Goal: Information Seeking & Learning: Learn about a topic

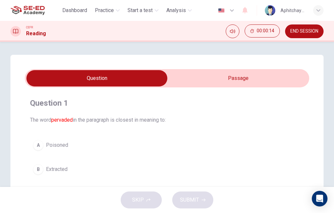
click at [258, 74] on input "checkbox" at bounding box center [96, 78] width 427 height 16
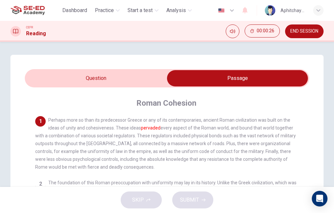
click at [149, 76] on input "checkbox" at bounding box center [237, 78] width 427 height 16
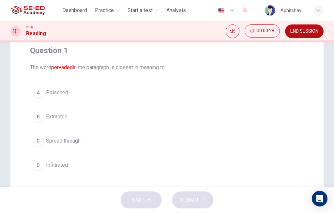
scroll to position [56, 0]
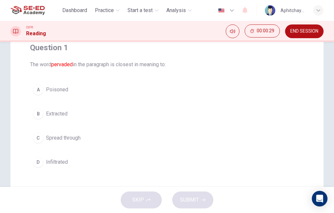
click at [212, 140] on button "C Spread through" at bounding box center [167, 138] width 274 height 16
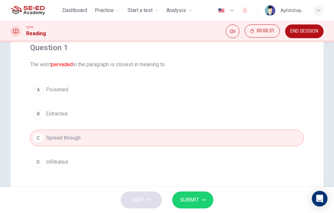
click at [202, 198] on button "SUBMIT" at bounding box center [192, 200] width 41 height 17
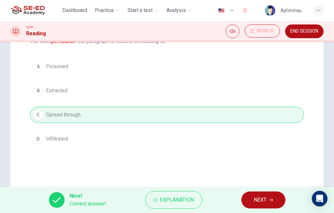
scroll to position [79, 0]
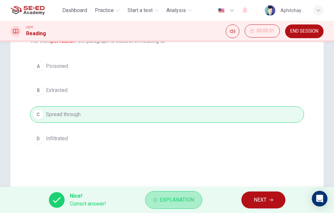
click at [185, 195] on button "Explanation" at bounding box center [173, 200] width 57 height 18
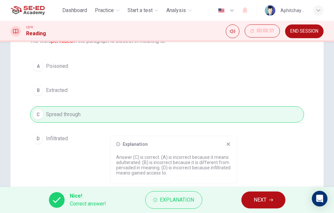
click at [230, 142] on icon at bounding box center [228, 144] width 5 height 5
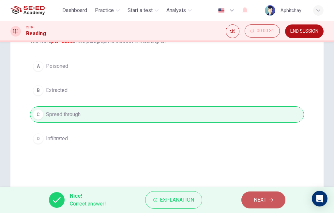
click at [261, 200] on span "NEXT" at bounding box center [260, 200] width 13 height 9
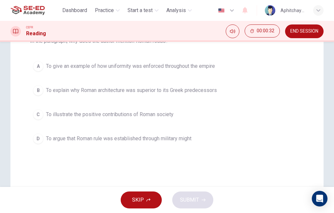
scroll to position [31, 0]
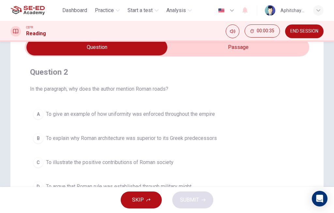
click at [233, 54] on input "checkbox" at bounding box center [96, 47] width 427 height 16
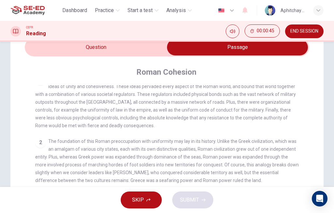
scroll to position [11, 0]
click at [157, 46] on input "checkbox" at bounding box center [237, 47] width 427 height 16
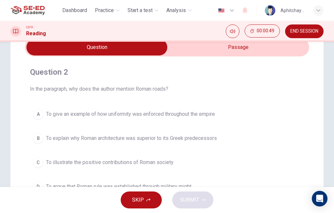
click at [222, 47] on input "checkbox" at bounding box center [96, 47] width 427 height 16
checkbox input "true"
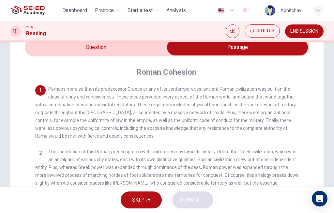
scroll to position [-1, 0]
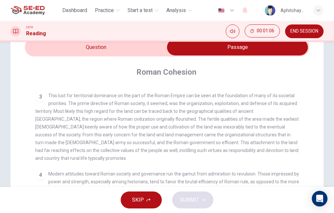
scroll to position [109, 0]
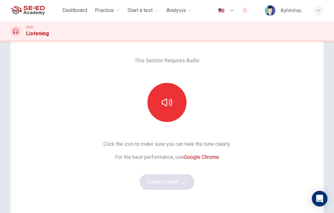
scroll to position [24, 0]
click at [176, 104] on button "button" at bounding box center [167, 102] width 39 height 39
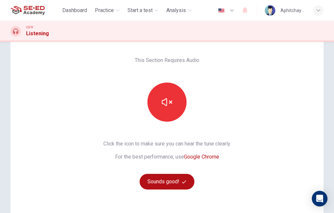
click at [183, 181] on icon "button" at bounding box center [184, 182] width 4 height 4
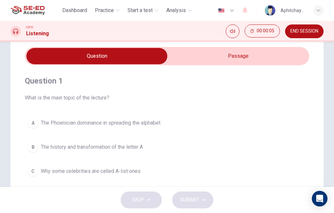
scroll to position [22, 0]
click at [263, 62] on input "checkbox" at bounding box center [96, 56] width 427 height 16
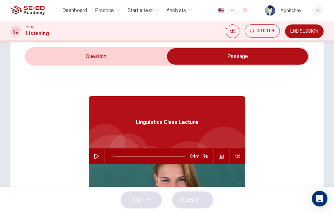
click at [142, 57] on input "checkbox" at bounding box center [237, 56] width 427 height 16
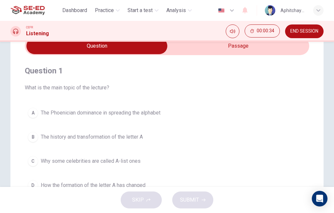
scroll to position [30, 0]
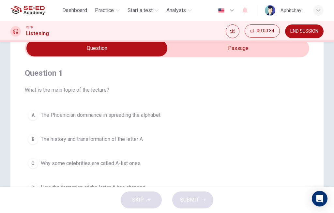
click at [247, 49] on input "checkbox" at bounding box center [96, 48] width 427 height 16
checkbox input "true"
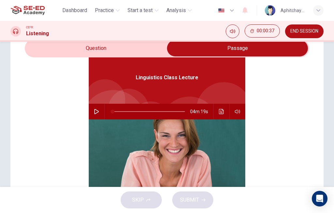
scroll to position [37, 0]
click at [97, 114] on icon "button" at bounding box center [96, 111] width 5 height 5
type input "0"
click at [75, 49] on input "checkbox" at bounding box center [237, 48] width 427 height 16
checkbox input "false"
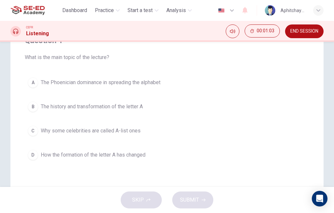
scroll to position [65, 0]
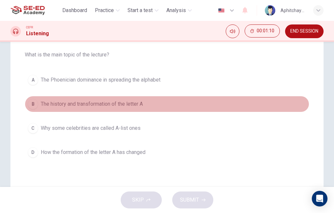
click at [195, 107] on button "B The history and transformation of the letter A" at bounding box center [167, 104] width 285 height 16
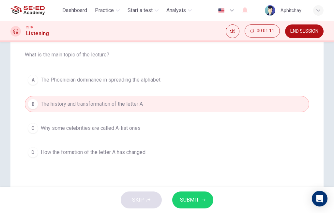
click at [201, 196] on button "SUBMIT" at bounding box center [192, 200] width 41 height 17
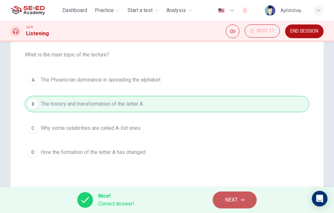
click at [233, 200] on span "NEXT" at bounding box center [231, 200] width 13 height 9
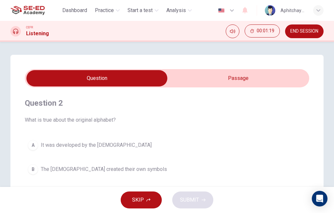
scroll to position [0, 0]
type input "17"
click at [248, 77] on input "checkbox" at bounding box center [96, 78] width 427 height 16
checkbox input "true"
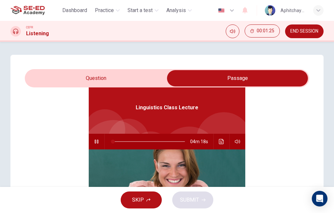
scroll to position [37, 0]
type input "2"
click at [149, 75] on input "checkbox" at bounding box center [237, 78] width 427 height 16
checkbox input "false"
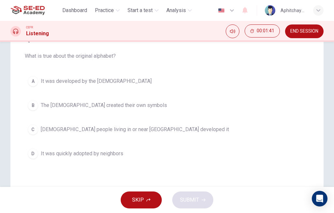
scroll to position [65, 0]
click at [190, 129] on button "C Semitic people living in or near Egypt developed it" at bounding box center [167, 129] width 285 height 16
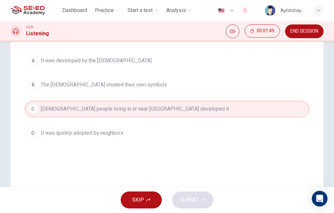
scroll to position [85, 0]
click at [208, 105] on button "C Semitic people living in or near Egypt developed it" at bounding box center [167, 108] width 285 height 16
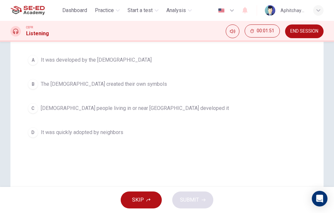
click at [202, 194] on div "SKIP SUBMIT" at bounding box center [167, 200] width 334 height 26
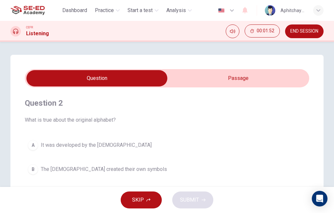
type input "11"
click at [241, 73] on input "checkbox" at bounding box center [96, 78] width 427 height 16
checkbox input "true"
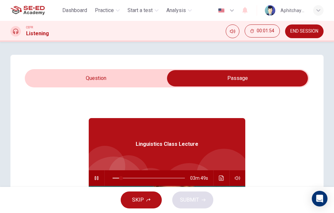
type input "12"
click at [149, 72] on input "checkbox" at bounding box center [237, 78] width 427 height 16
checkbox input "false"
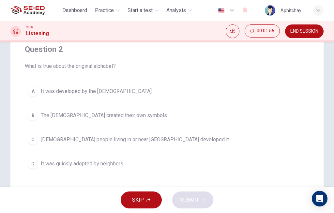
scroll to position [55, 0]
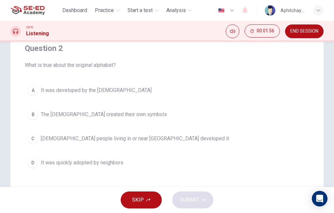
click at [193, 143] on button "C Semitic people living in or near Egypt developed it" at bounding box center [167, 139] width 285 height 16
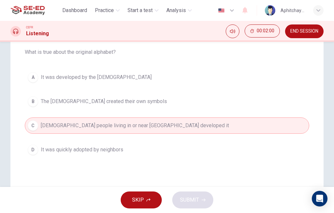
scroll to position [73, 0]
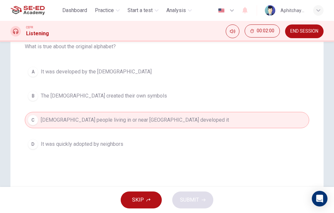
click at [208, 119] on button "C Semitic people living in or near Egypt developed it" at bounding box center [167, 120] width 285 height 16
click at [211, 120] on button "C Semitic people living in or near Egypt developed it" at bounding box center [167, 120] width 285 height 16
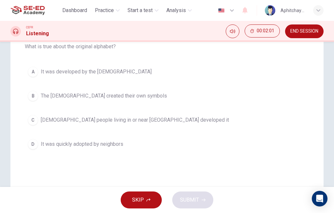
click at [211, 120] on button "C Semitic people living in or near Egypt developed it" at bounding box center [167, 120] width 285 height 16
click at [212, 120] on button "C Semitic people living in or near Egypt developed it" at bounding box center [167, 120] width 285 height 16
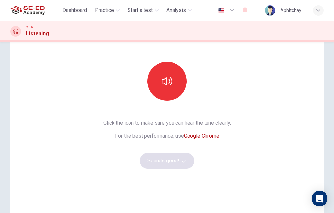
scroll to position [46, 0]
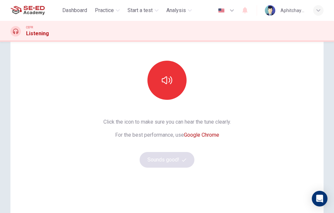
click at [176, 87] on button "button" at bounding box center [167, 80] width 39 height 39
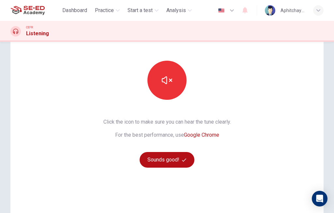
click at [181, 157] on button "Sounds good!" at bounding box center [167, 160] width 55 height 16
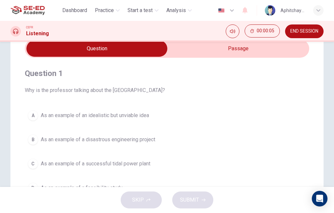
scroll to position [29, 0]
click at [250, 49] on input "checkbox" at bounding box center [96, 49] width 427 height 16
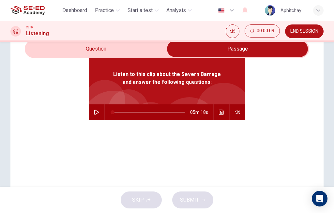
scroll to position [37, 0]
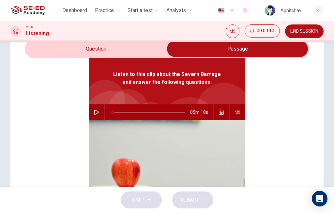
click at [129, 50] on input "checkbox" at bounding box center [237, 49] width 427 height 16
checkbox input "false"
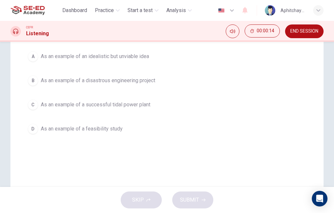
scroll to position [69, 0]
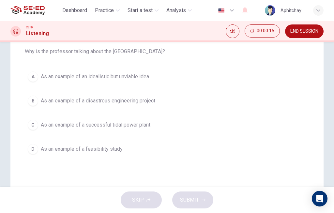
click at [62, 35] on div "CEFR Listening 00:00:15 END SESSION" at bounding box center [167, 31] width 334 height 14
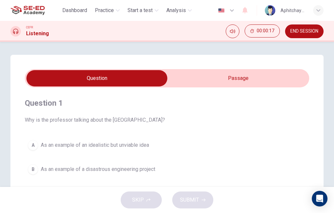
scroll to position [0, 0]
